Goal: Task Accomplishment & Management: Manage account settings

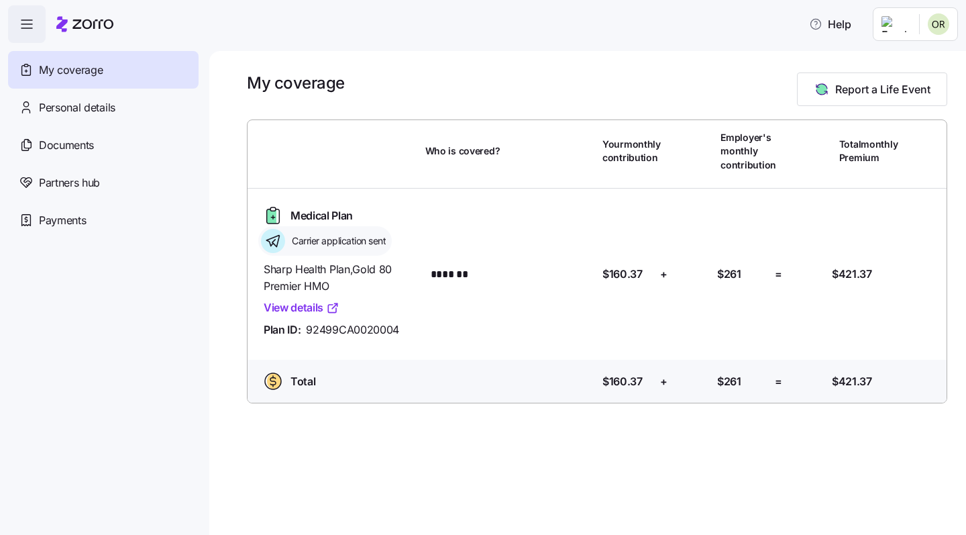
click at [313, 237] on span "Carrier application sent" at bounding box center [337, 240] width 98 height 13
click at [31, 109] on icon at bounding box center [26, 107] width 15 height 16
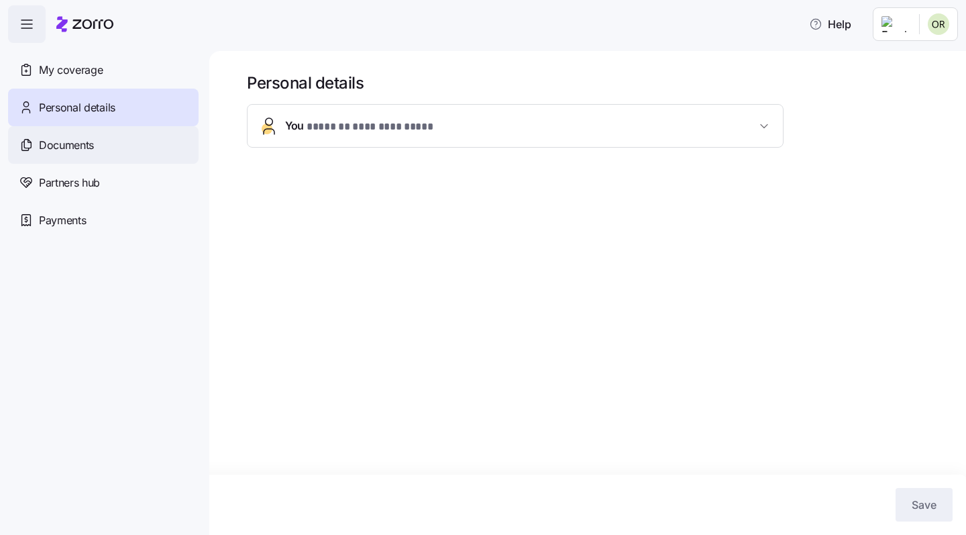
click at [47, 153] on div "Documents" at bounding box center [103, 145] width 191 height 38
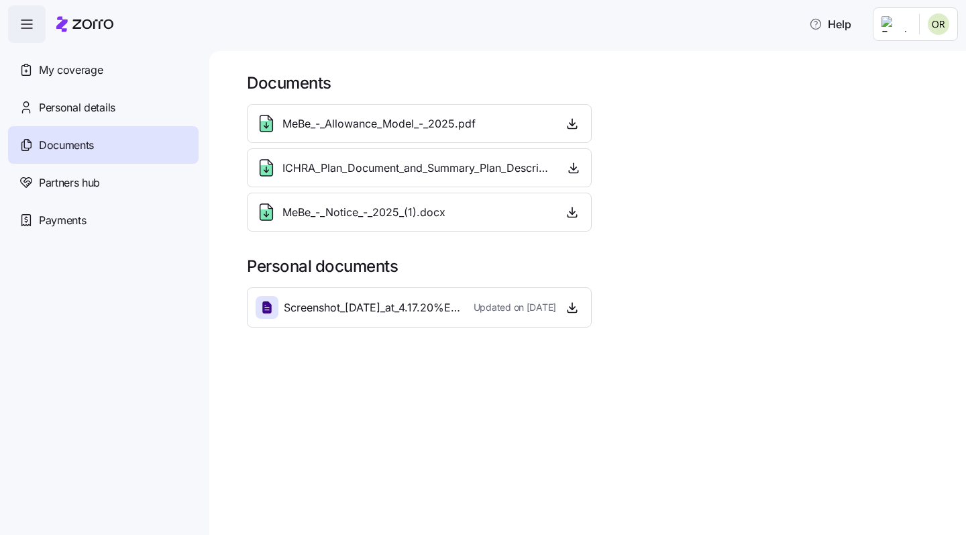
click at [358, 115] on div "MeBe_-_Allowance_Model_-_2025.pdf" at bounding box center [366, 123] width 220 height 21
click at [382, 313] on span "Screenshot_[DATE]_at_4.17.20%E2%80%AFPM.png" at bounding box center [373, 307] width 179 height 17
click at [573, 308] on icon "button" at bounding box center [572, 307] width 13 height 13
click at [46, 228] on div "Payments" at bounding box center [103, 220] width 191 height 38
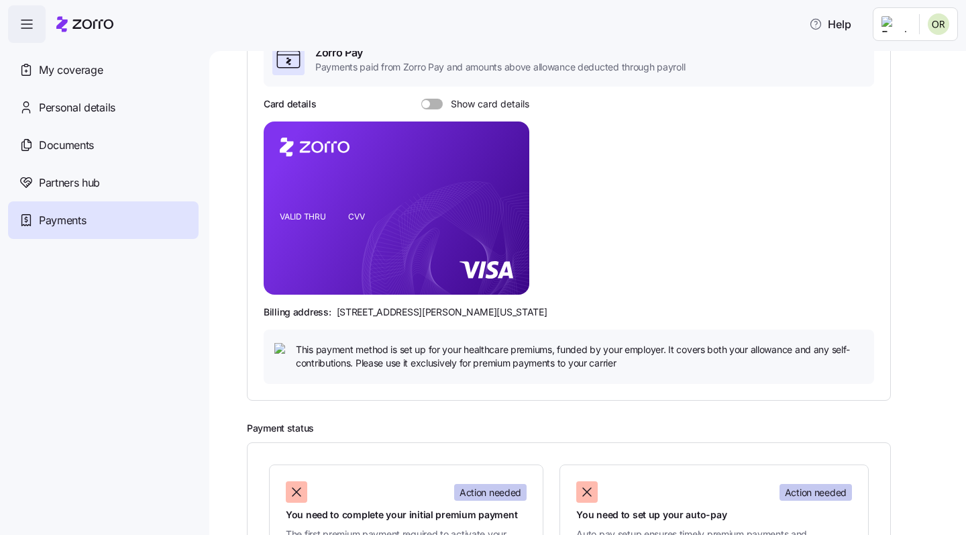
scroll to position [129, 0]
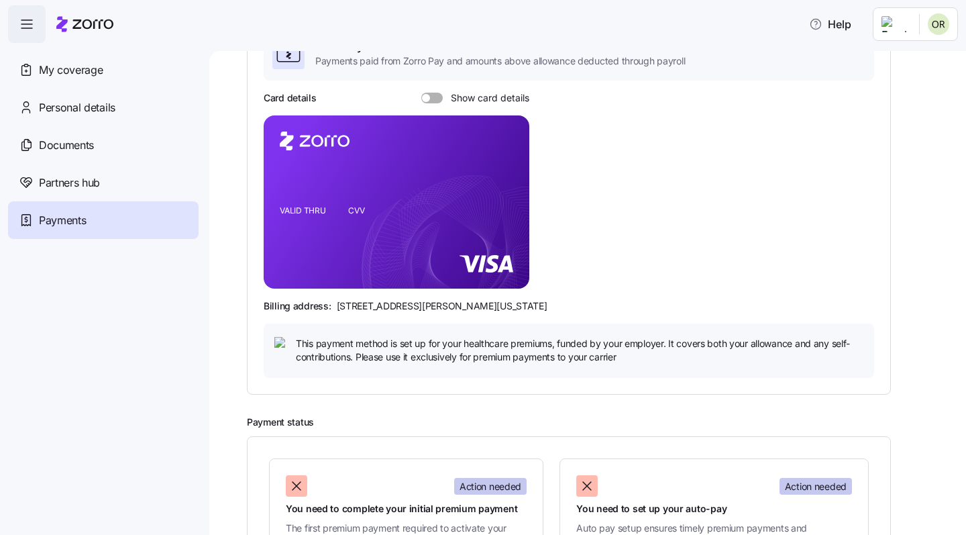
click at [428, 103] on div "Card details Show card details VALID THRU CVV Billing address: [STREET_ADDRESS]…" at bounding box center [569, 234] width 610 height 286
click at [431, 95] on span at bounding box center [436, 98] width 13 height 11
click at [421, 93] on input "Show card details" at bounding box center [421, 93] width 0 height 0
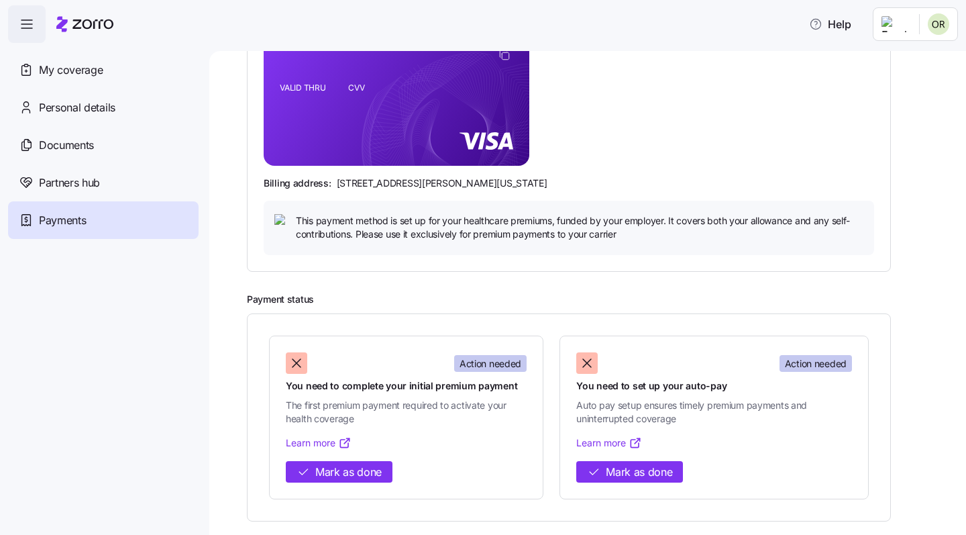
scroll to position [252, 0]
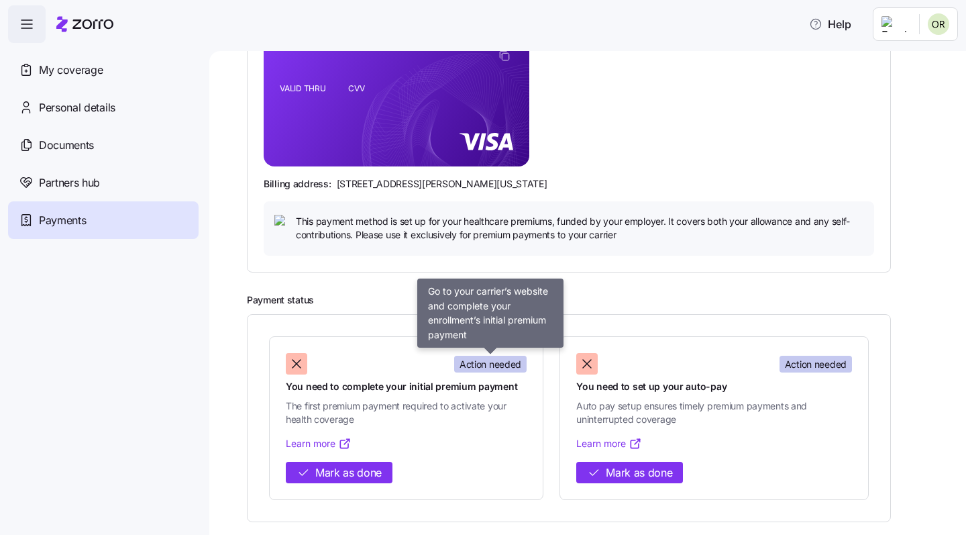
click at [490, 365] on span "Action needed" at bounding box center [491, 364] width 62 height 13
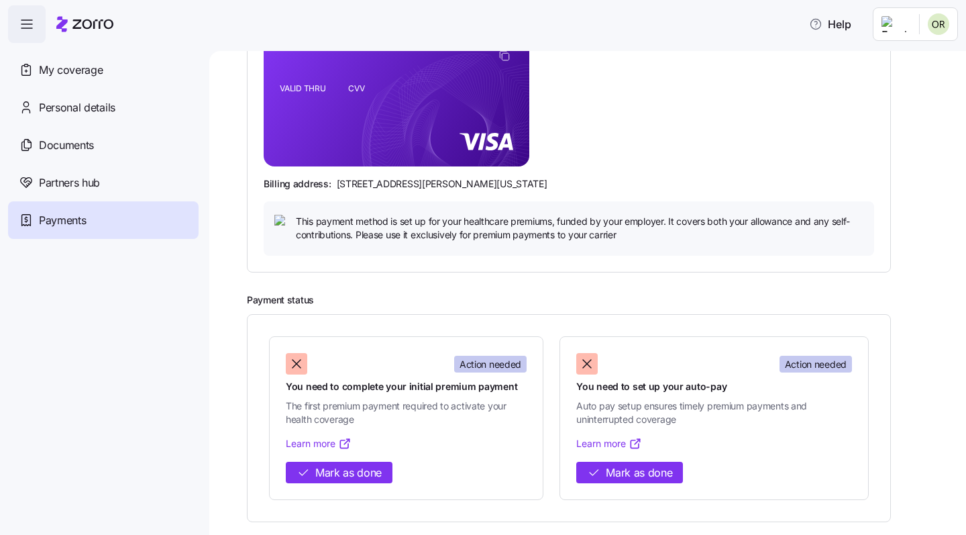
scroll to position [0, 0]
click at [360, 380] on span "You need to complete your initial premium payment" at bounding box center [406, 386] width 241 height 13
click at [328, 437] on link "Learn more" at bounding box center [319, 443] width 66 height 13
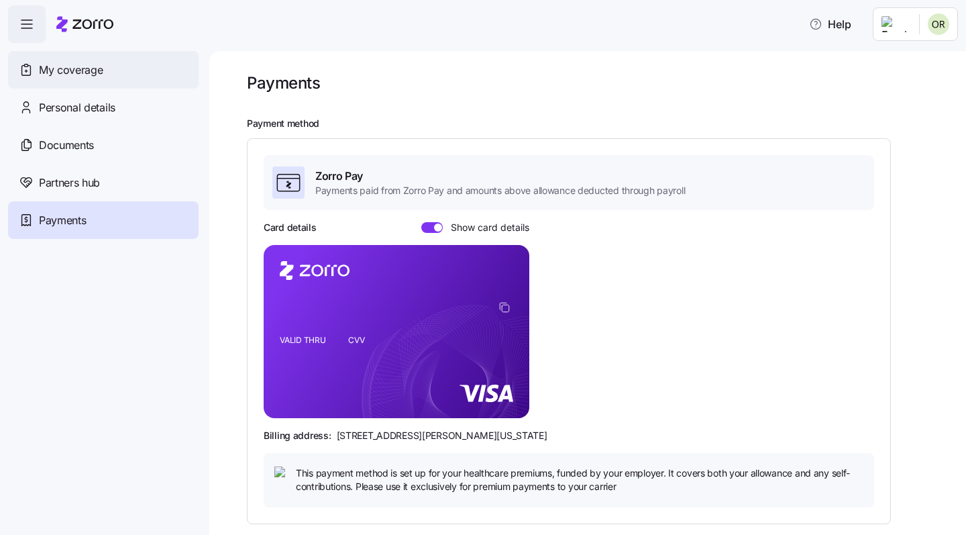
click at [78, 72] on span "My coverage" at bounding box center [71, 70] width 64 height 17
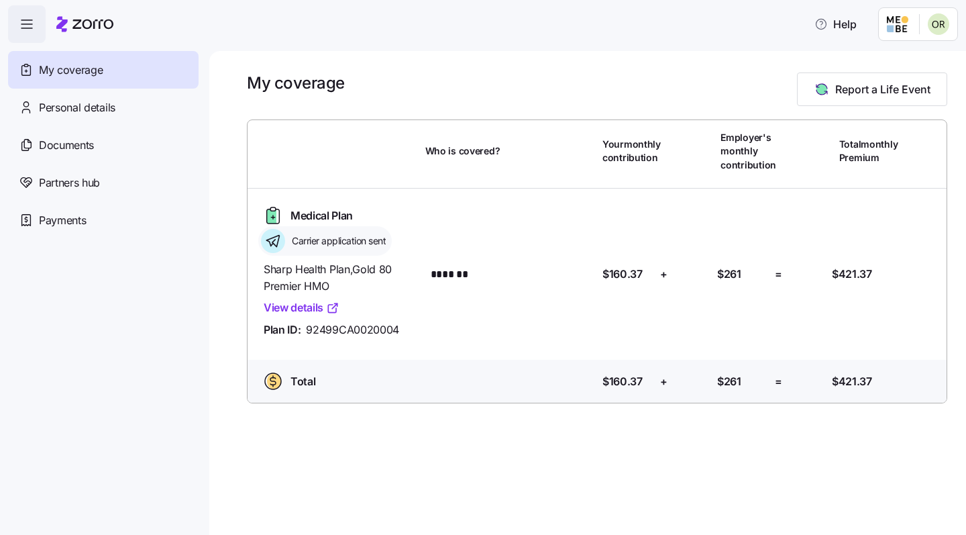
click at [21, 22] on icon "button" at bounding box center [27, 24] width 16 height 16
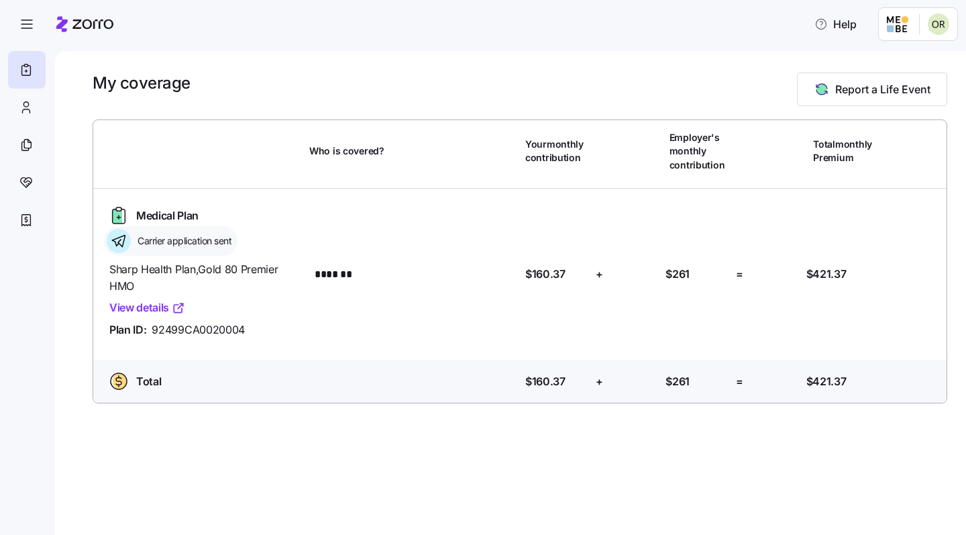
click at [141, 373] on span "Total" at bounding box center [148, 381] width 25 height 17
click at [180, 236] on span "Carrier application sent" at bounding box center [182, 240] width 98 height 13
click at [28, 117] on div at bounding box center [27, 108] width 38 height 38
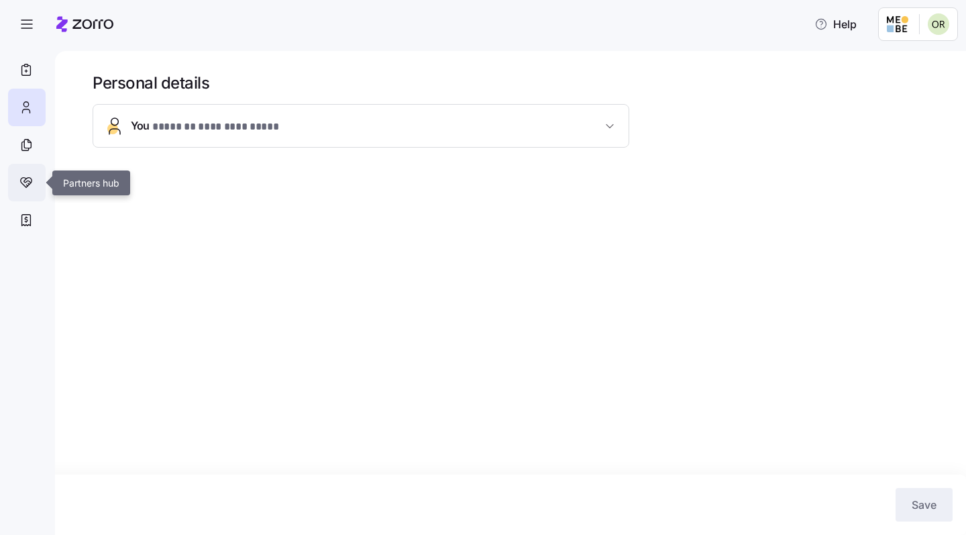
click at [22, 168] on div at bounding box center [27, 183] width 38 height 38
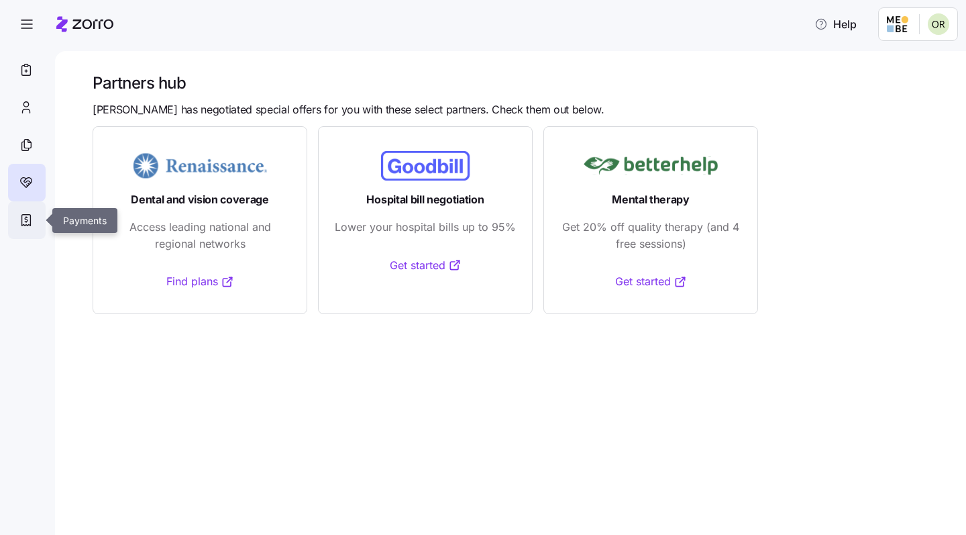
click at [23, 211] on div at bounding box center [27, 220] width 38 height 38
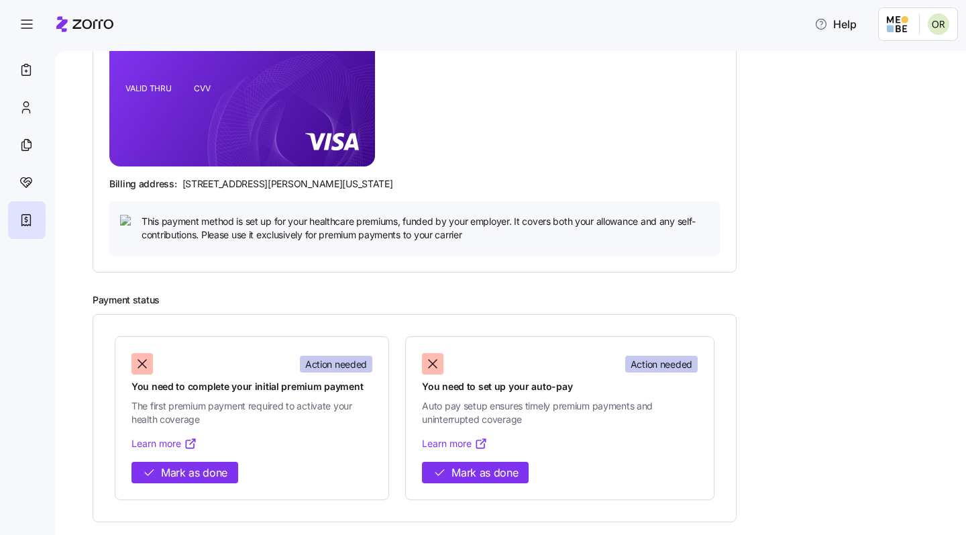
click at [499, 380] on span "You need to set up your auto-pay" at bounding box center [560, 386] width 276 height 13
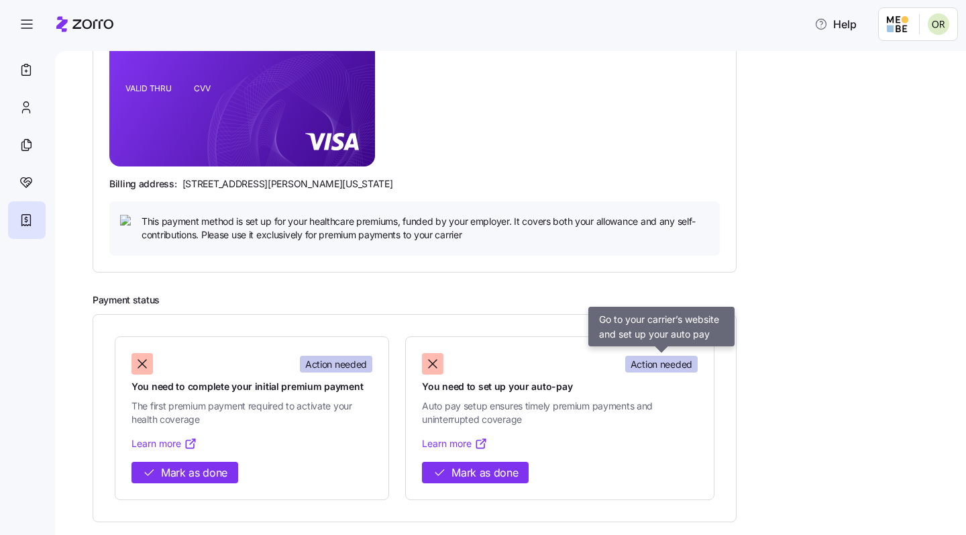
click at [659, 358] on span "Action needed" at bounding box center [662, 364] width 62 height 13
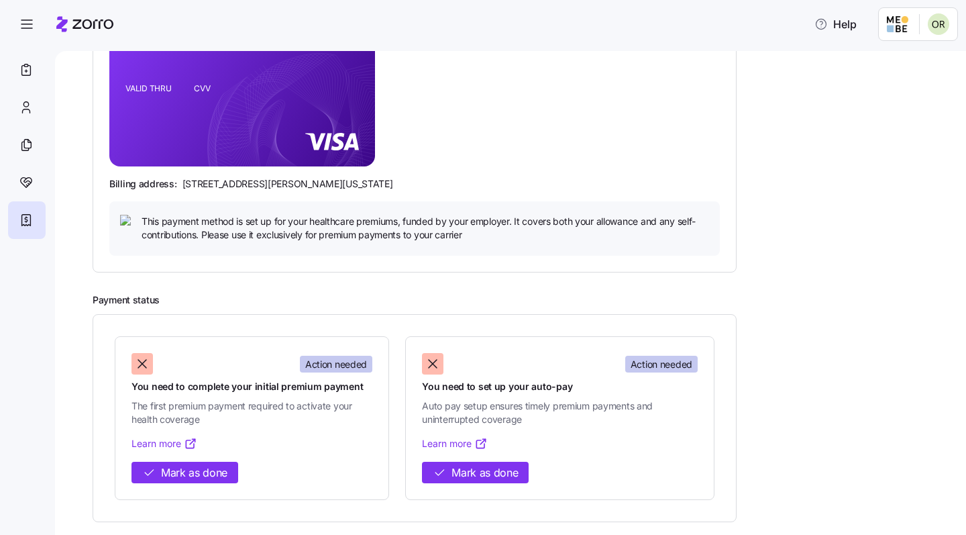
click at [636, 365] on span "Action needed" at bounding box center [662, 364] width 62 height 13
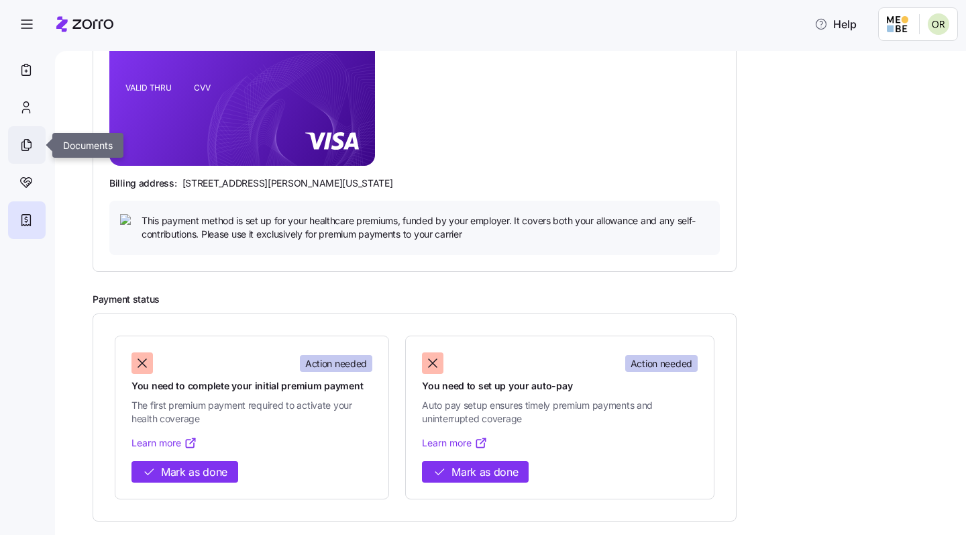
scroll to position [252, 0]
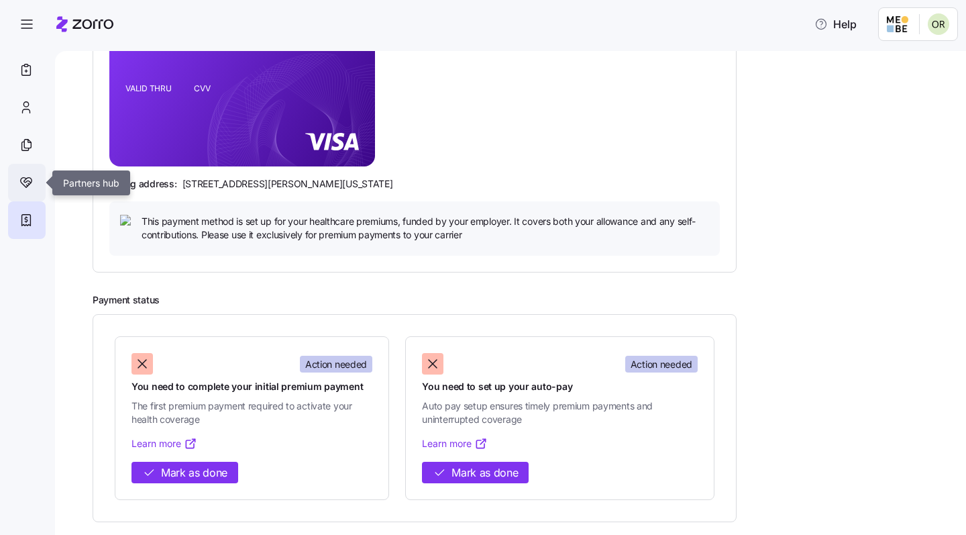
click at [30, 194] on div at bounding box center [27, 183] width 38 height 38
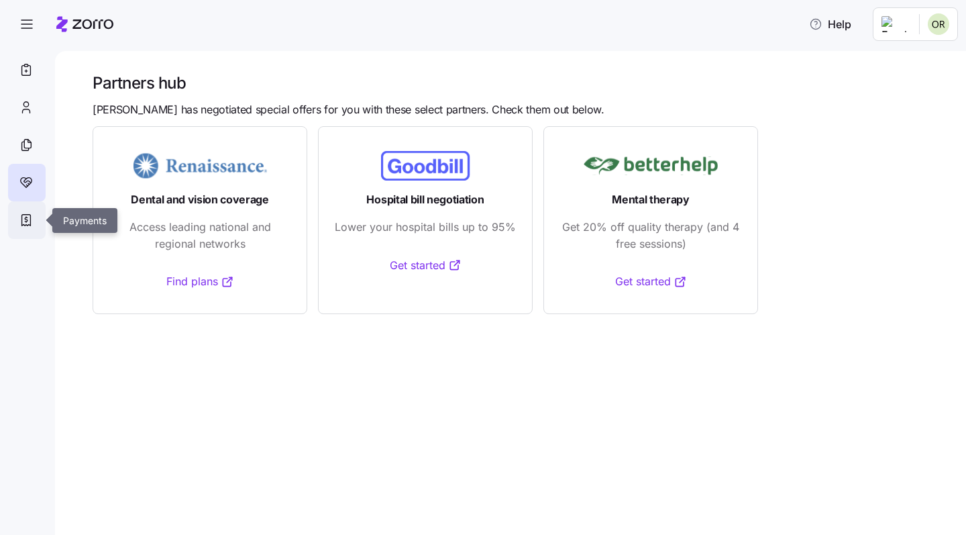
click at [38, 232] on div at bounding box center [27, 220] width 38 height 38
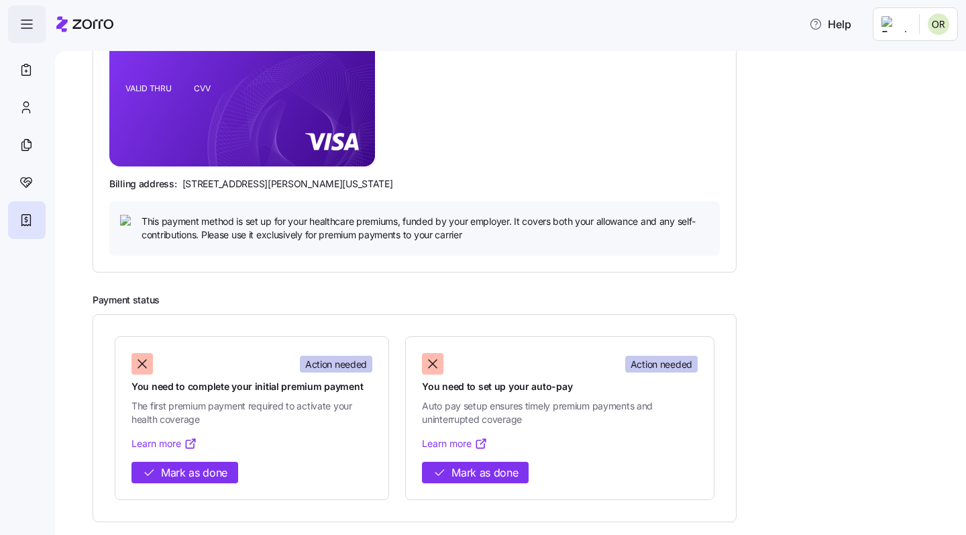
click at [35, 22] on span "button" at bounding box center [27, 24] width 36 height 36
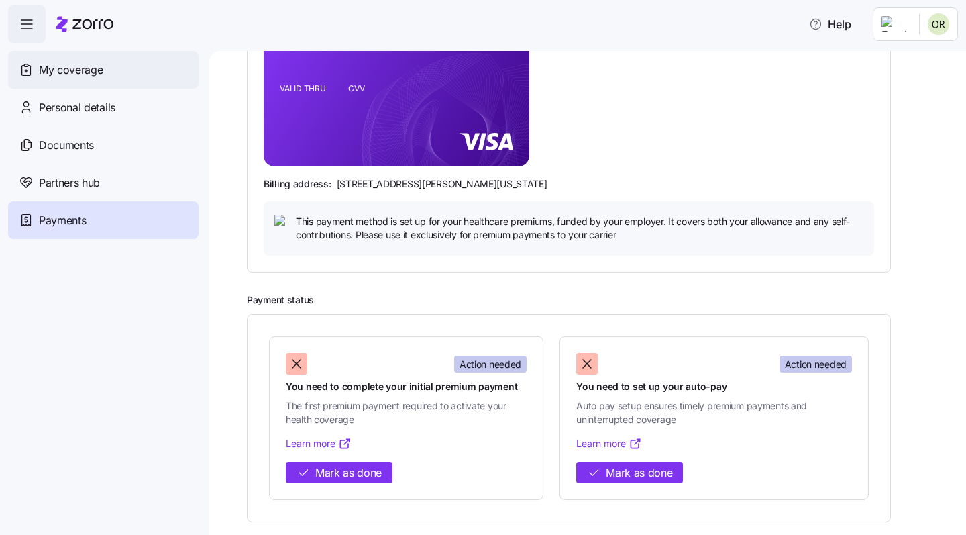
click at [50, 79] on div "My coverage" at bounding box center [103, 70] width 191 height 38
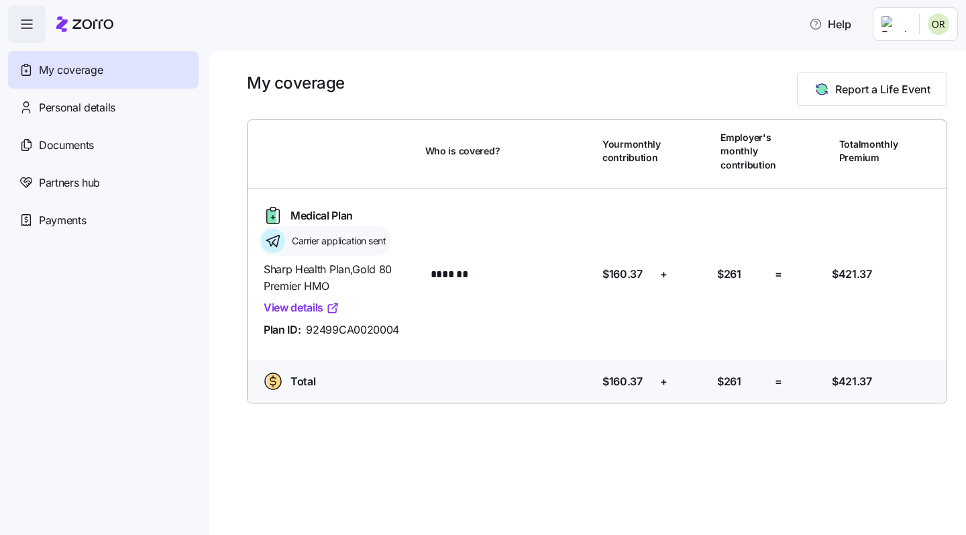
click at [309, 305] on link "View details" at bounding box center [302, 307] width 76 height 17
click at [34, 154] on div "Documents" at bounding box center [103, 145] width 191 height 38
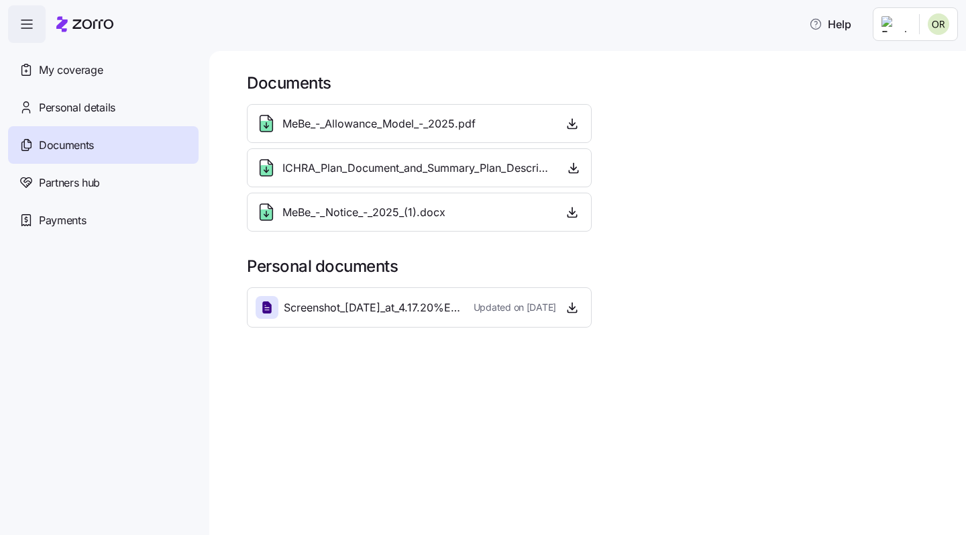
click at [378, 126] on span "MeBe_-_Allowance_Model_-_2025.pdf" at bounding box center [378, 123] width 193 height 17
click at [594, 125] on div "MeBe_-_Allowance_Model_-_2025.pdf ICHRA_Plan_Document_and_Summary_Plan_Descript…" at bounding box center [420, 168] width 356 height 138
click at [564, 125] on span "button" at bounding box center [572, 123] width 20 height 20
click at [434, 120] on span "MeBe_-_Allowance_Model_-_2025.pdf" at bounding box center [378, 123] width 193 height 17
click at [271, 117] on icon at bounding box center [266, 123] width 21 height 21
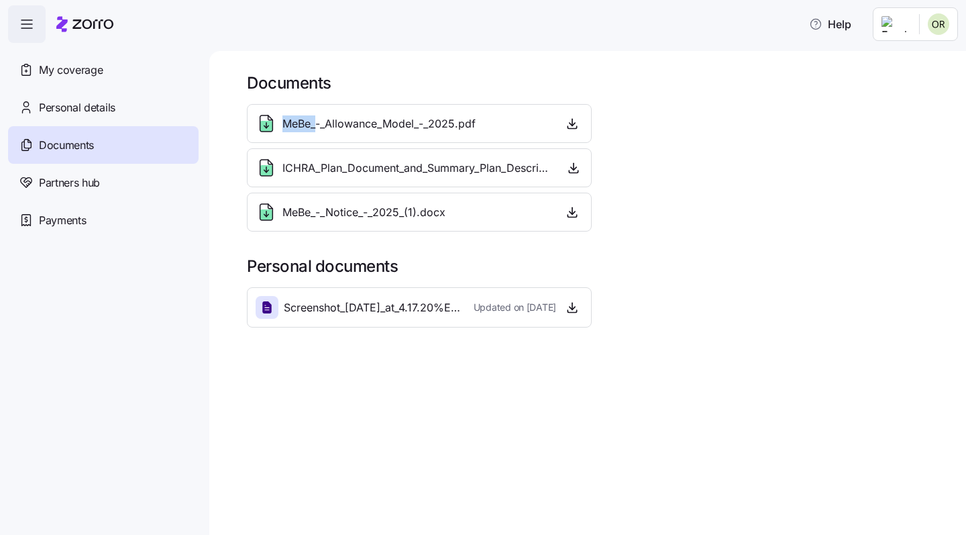
click at [271, 117] on icon at bounding box center [266, 123] width 21 height 21
click at [356, 291] on div "Screenshot_[DATE]_at_4.17.20%E2%80%AFPM.png Updated on [DATE]" at bounding box center [419, 307] width 345 height 40
click at [375, 319] on div "Screenshot_[DATE]_at_4.17.20%E2%80%AFPM.png Updated on [DATE]" at bounding box center [419, 307] width 345 height 40
click at [575, 131] on span "button" at bounding box center [572, 123] width 20 height 20
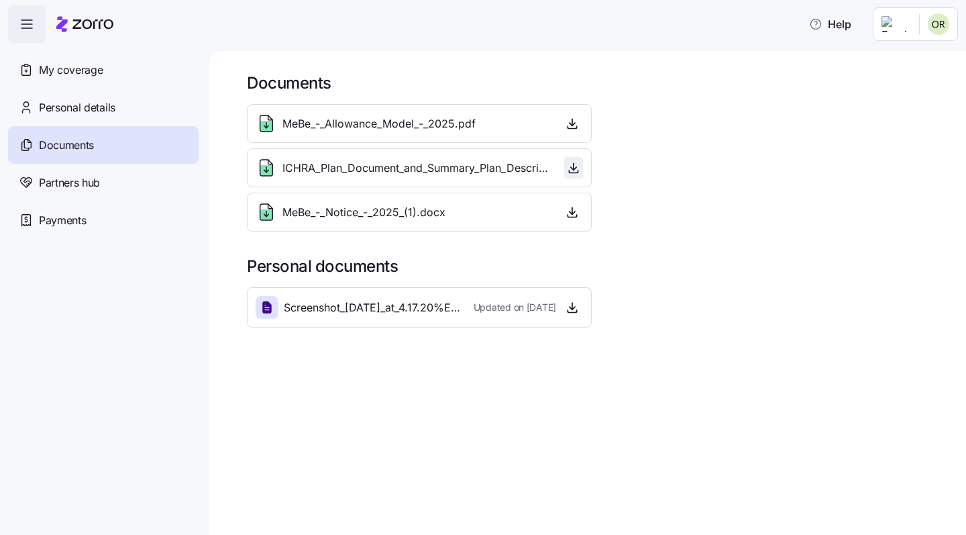
click at [575, 162] on icon "button" at bounding box center [573, 167] width 13 height 13
click at [335, 120] on span "MeBe_-_Allowance_Model_-_2025.pdf" at bounding box center [378, 123] width 193 height 17
click at [566, 121] on icon "button" at bounding box center [572, 123] width 13 height 13
click at [565, 170] on button "button" at bounding box center [573, 167] width 19 height 21
click at [581, 165] on span "button" at bounding box center [573, 168] width 17 height 20
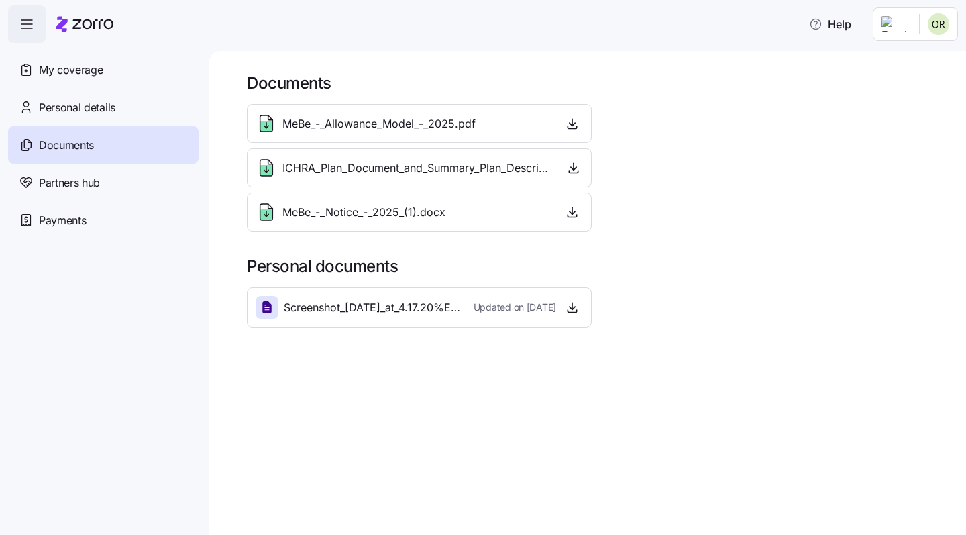
click at [447, 173] on span "ICHRA_Plan_Document_and_Summary_Plan_Description_-_2025.pdf" at bounding box center [417, 168] width 271 height 17
click at [25, 28] on icon "button" at bounding box center [27, 24] width 16 height 16
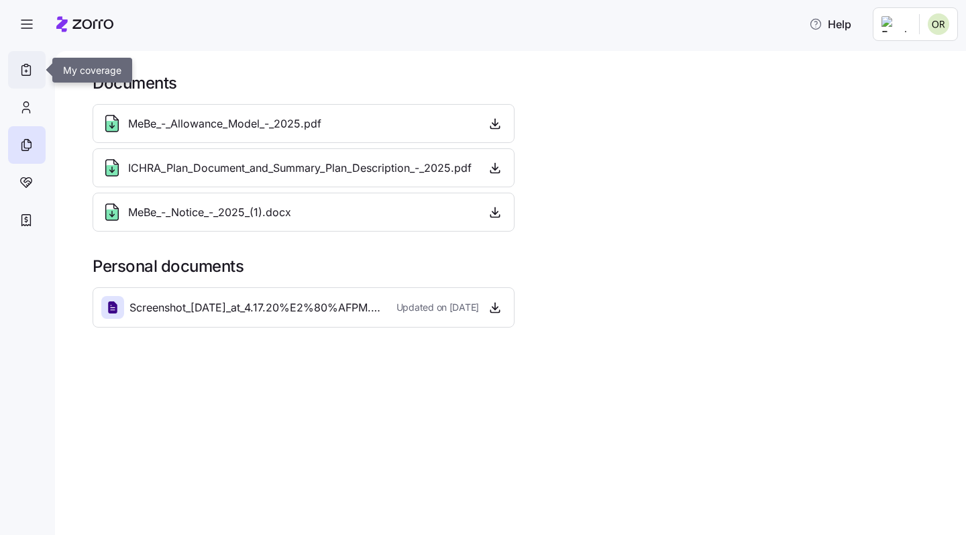
click at [20, 68] on icon at bounding box center [26, 70] width 15 height 16
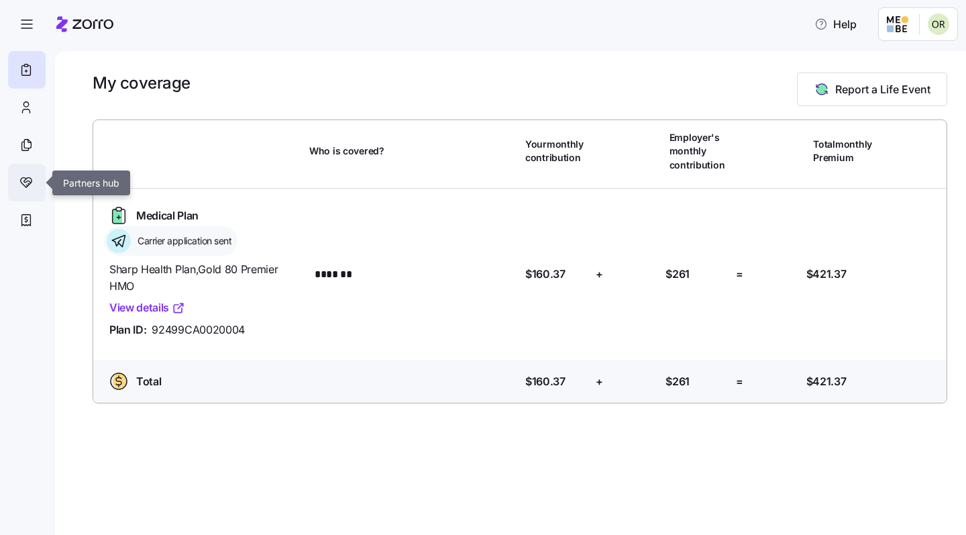
click at [24, 182] on icon at bounding box center [27, 181] width 7 height 4
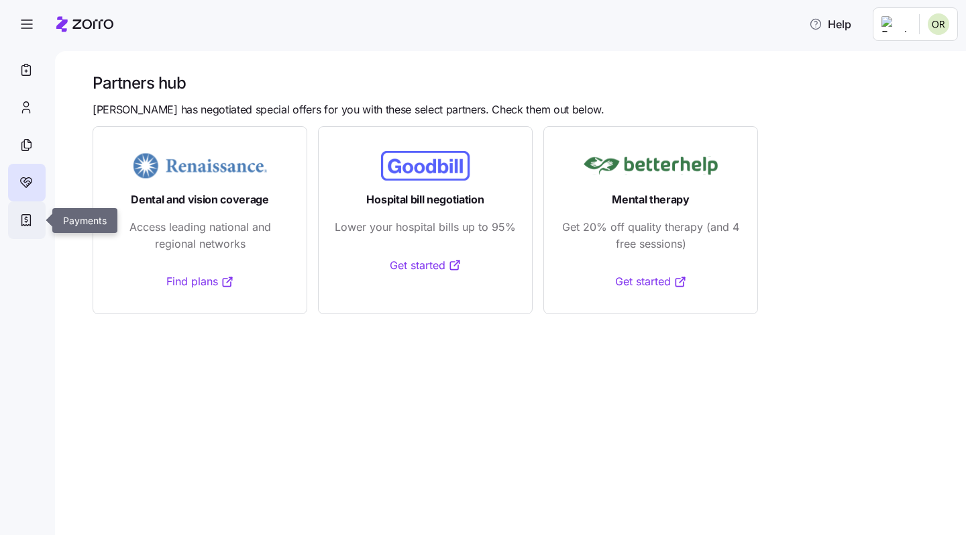
click at [36, 227] on div at bounding box center [27, 220] width 38 height 38
